Goal: Transaction & Acquisition: Download file/media

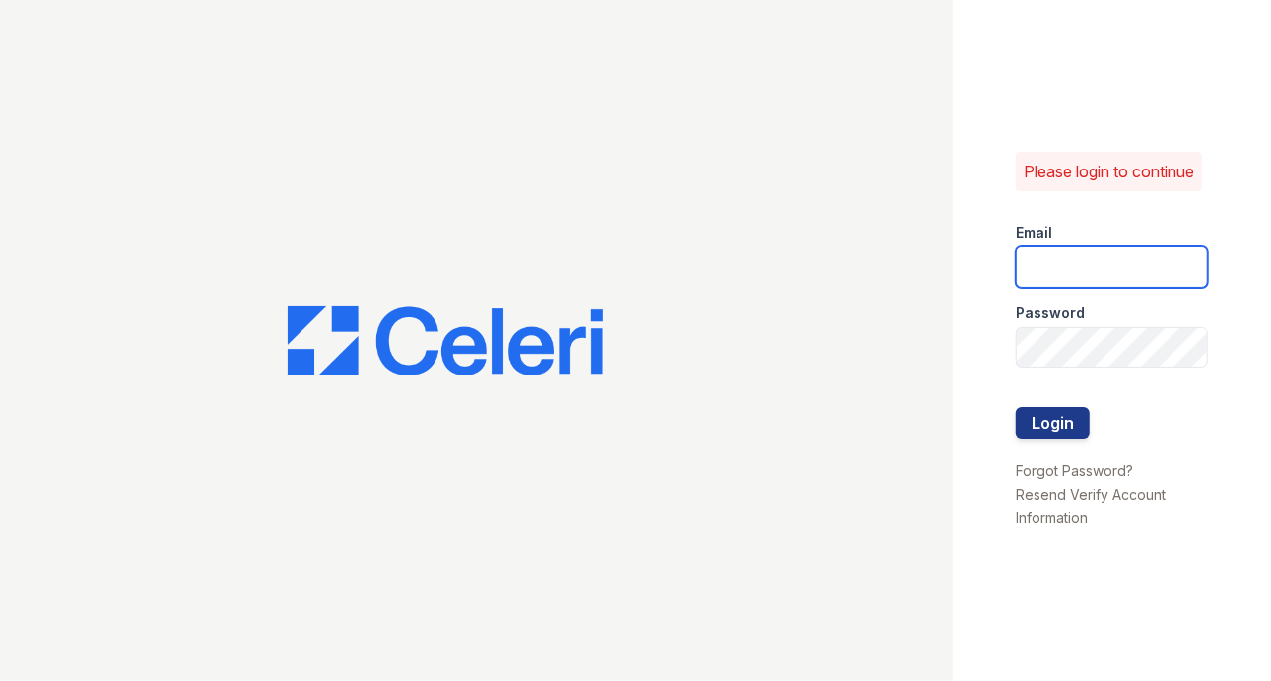
click at [1100, 283] on input "email" at bounding box center [1112, 266] width 192 height 41
type input "parqnjleasing@greystar.com"
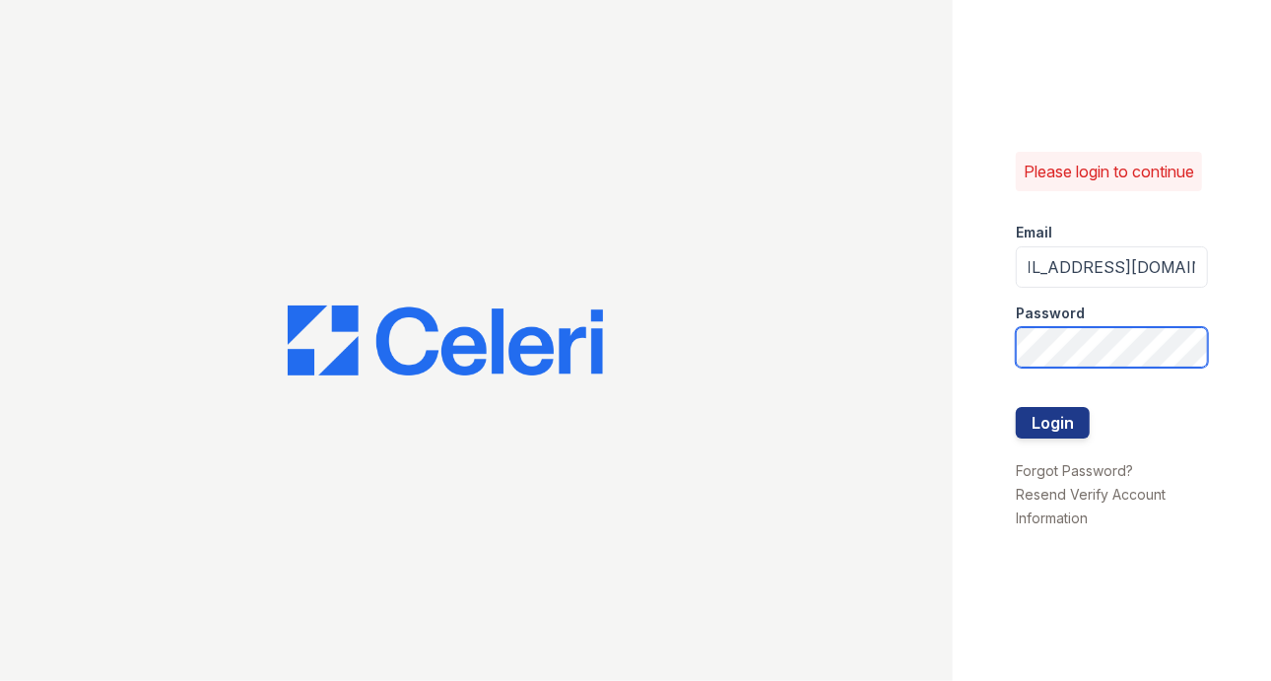
scroll to position [0, 0]
click at [1016, 407] on button "Login" at bounding box center [1053, 423] width 74 height 32
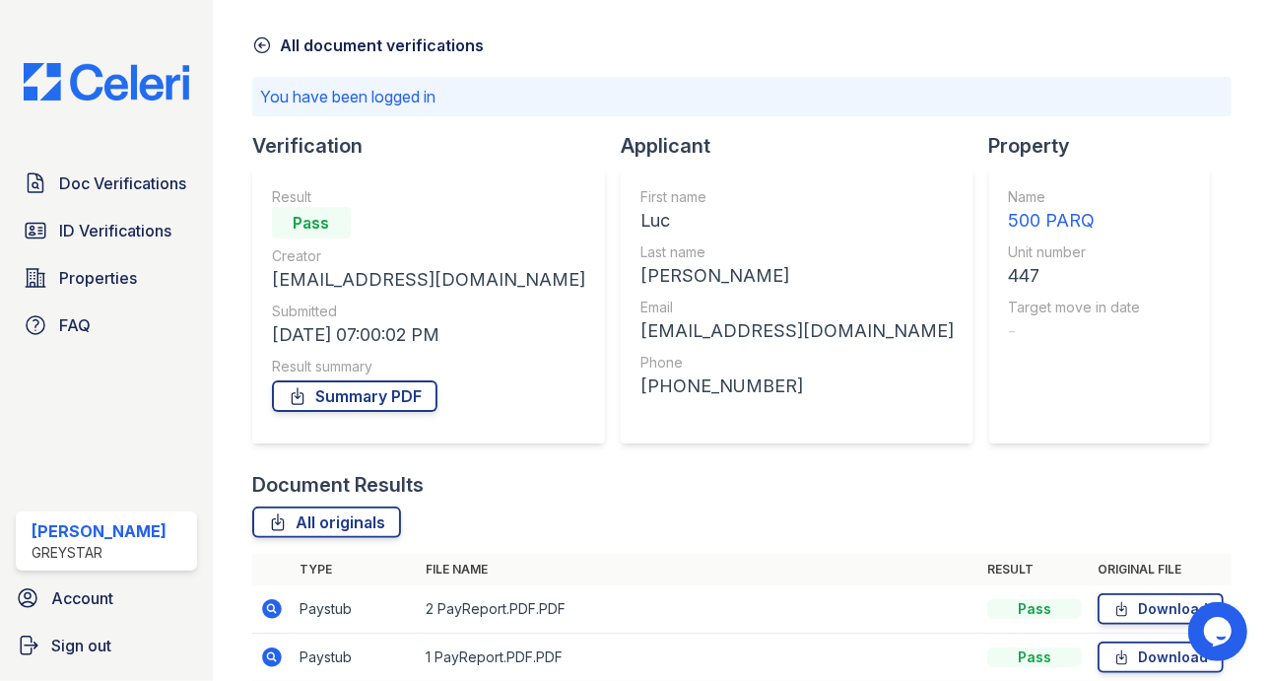
scroll to position [155, 0]
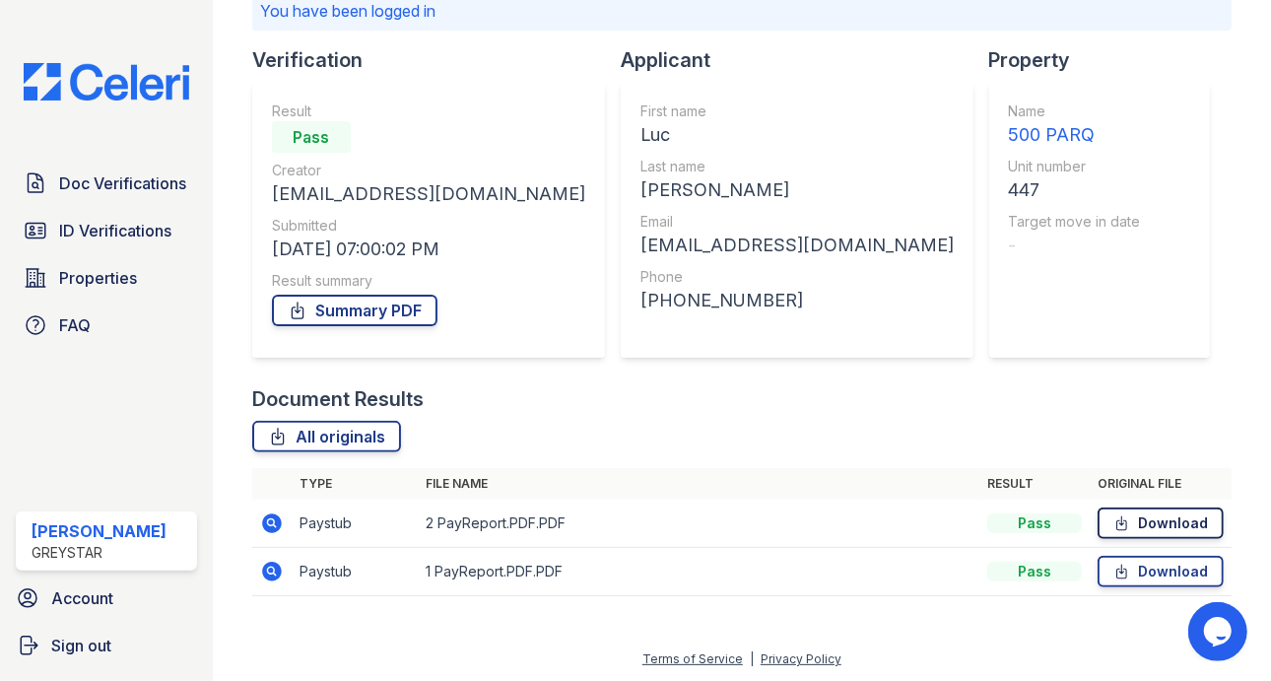
click at [1164, 527] on link "Download" at bounding box center [1161, 524] width 126 height 32
click at [1190, 576] on link "Download" at bounding box center [1161, 572] width 126 height 32
